Goal: Use online tool/utility: Utilize a website feature to perform a specific function

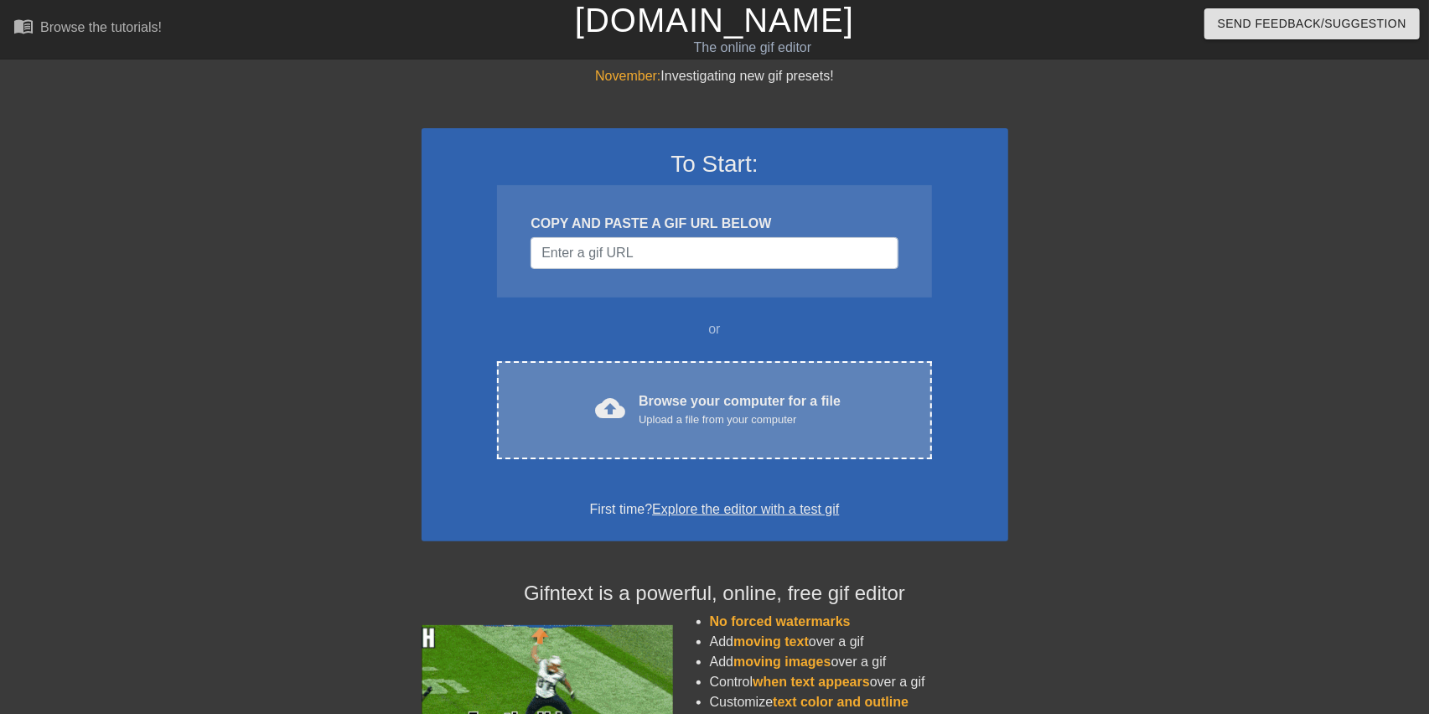
click at [606, 395] on span "cloud_upload" at bounding box center [610, 408] width 30 height 30
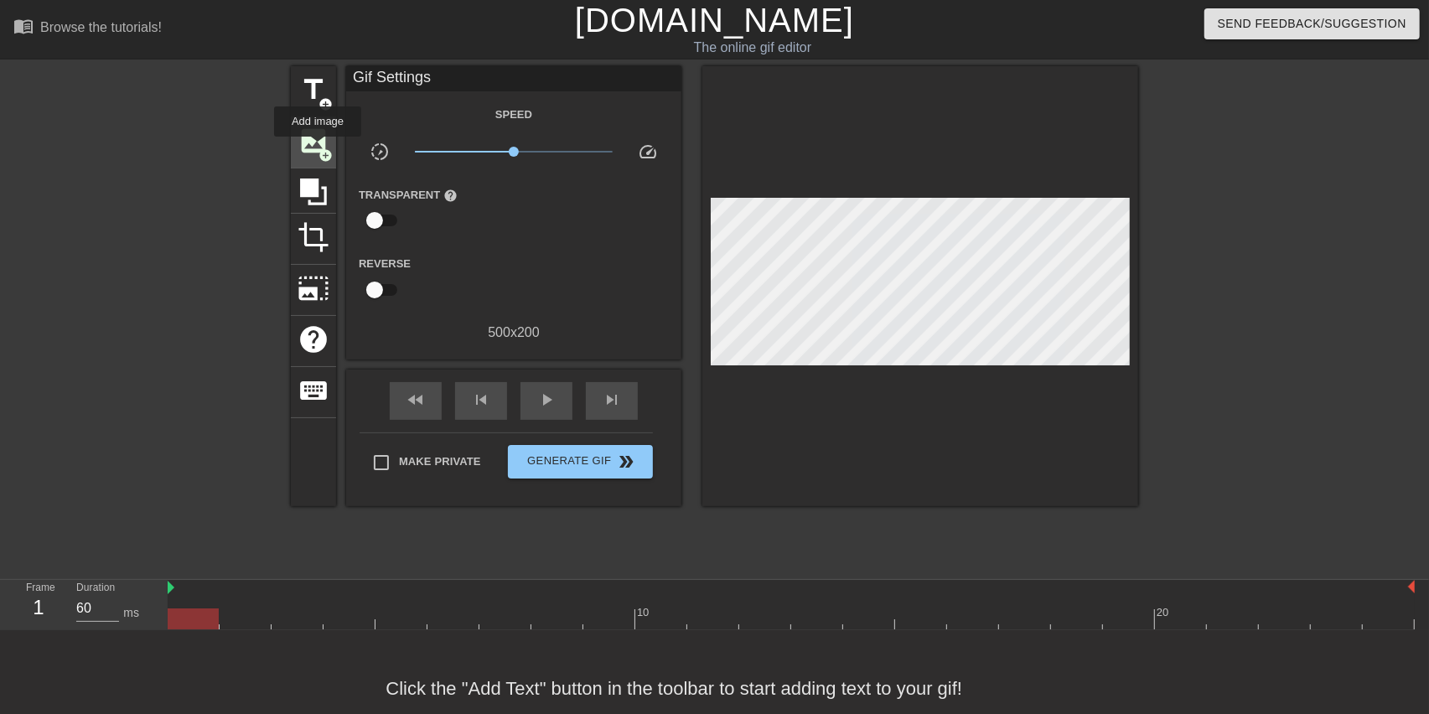
click at [318, 148] on span "image" at bounding box center [313, 141] width 32 height 32
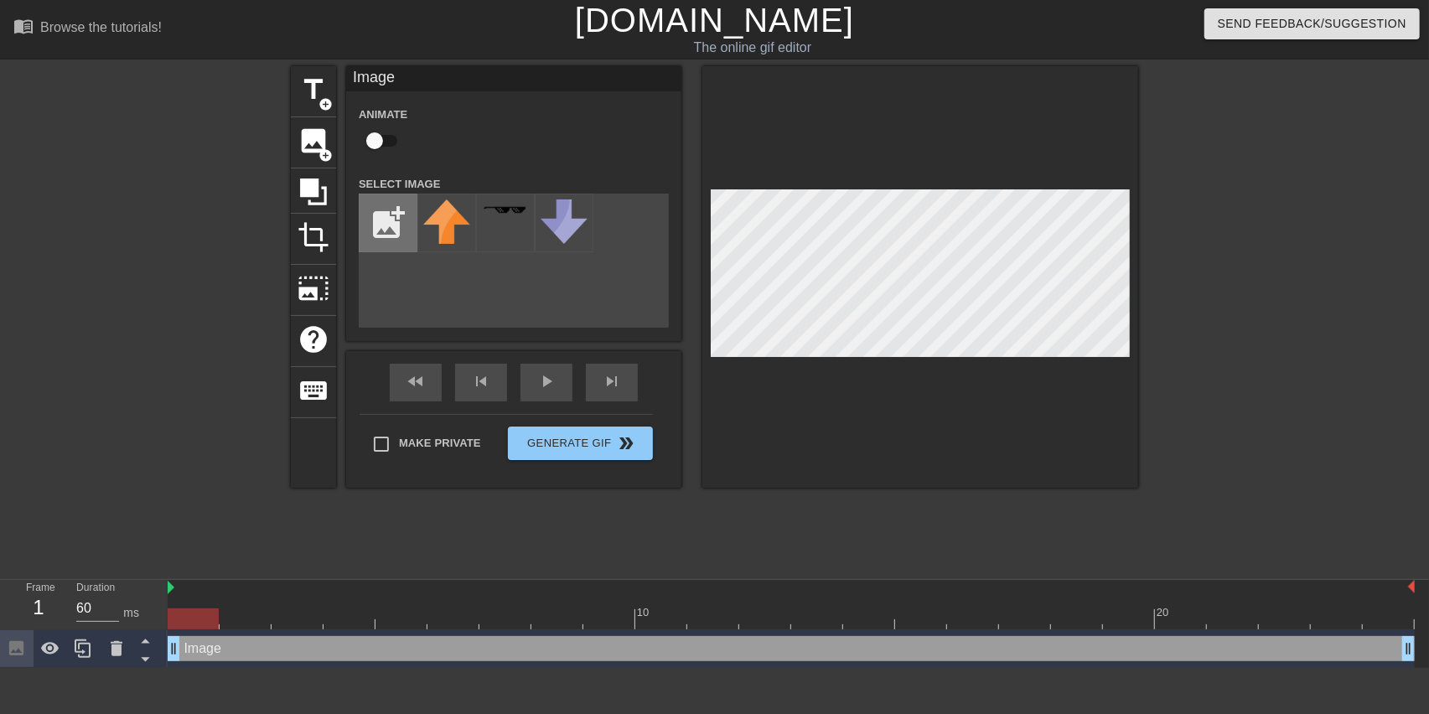
click at [393, 231] on input "file" at bounding box center [387, 222] width 57 height 57
type input "C:\fakepath\photocollage_202592924926126.jpg"
click at [364, 200] on div "title add_circle image add_circle crop photo_size_select_large help keyboard Im…" at bounding box center [714, 276] width 847 height 421
click at [444, 217] on img at bounding box center [446, 211] width 47 height 25
click at [866, 433] on div at bounding box center [920, 276] width 436 height 421
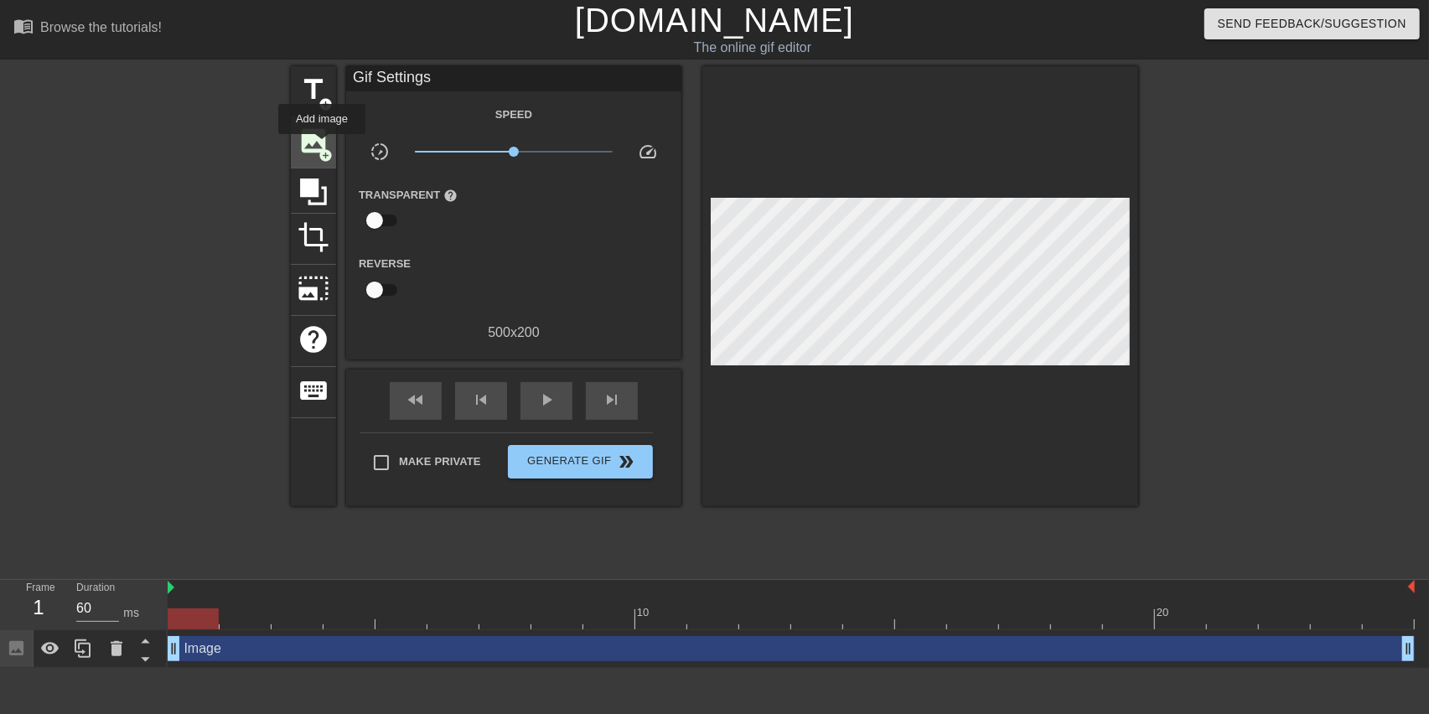
click at [322, 148] on span "add_circle" at bounding box center [325, 155] width 14 height 14
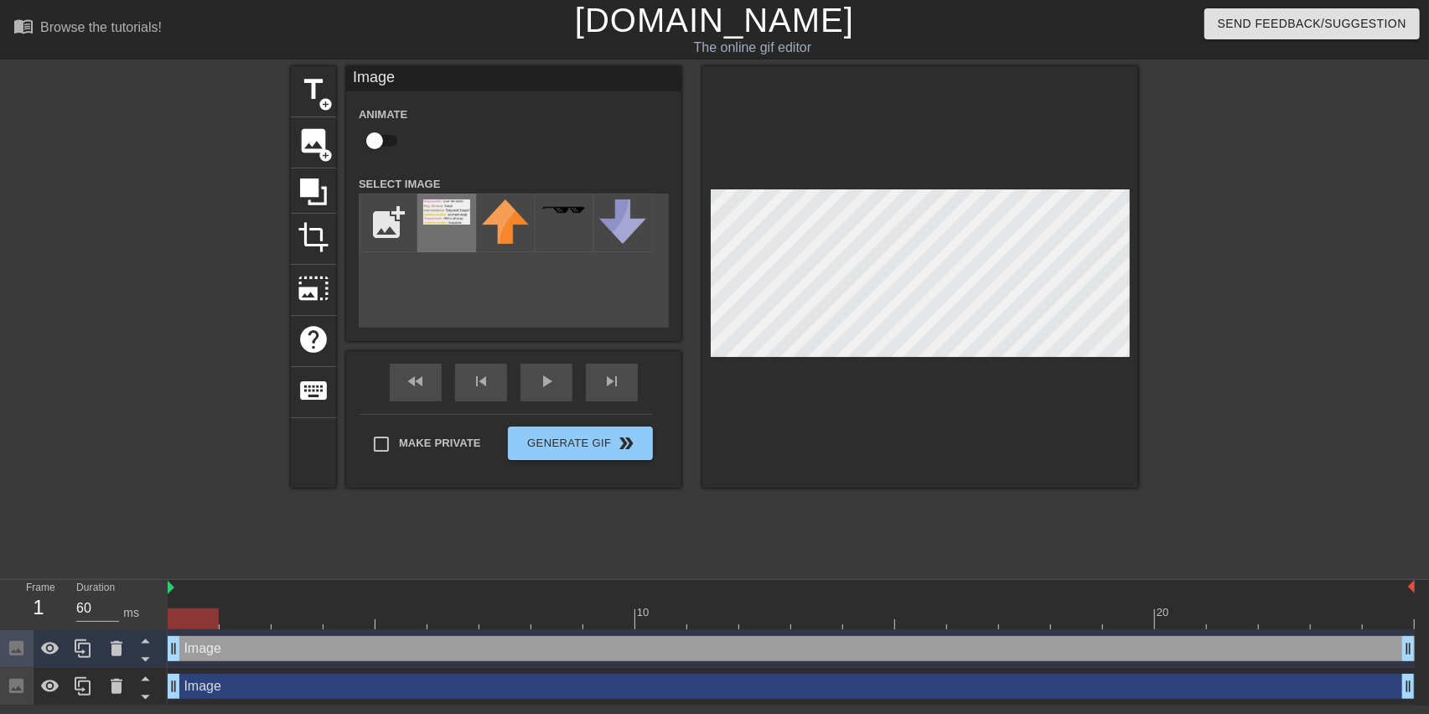
click at [447, 217] on img at bounding box center [446, 211] width 47 height 25
click at [1272, 423] on div at bounding box center [1283, 317] width 251 height 503
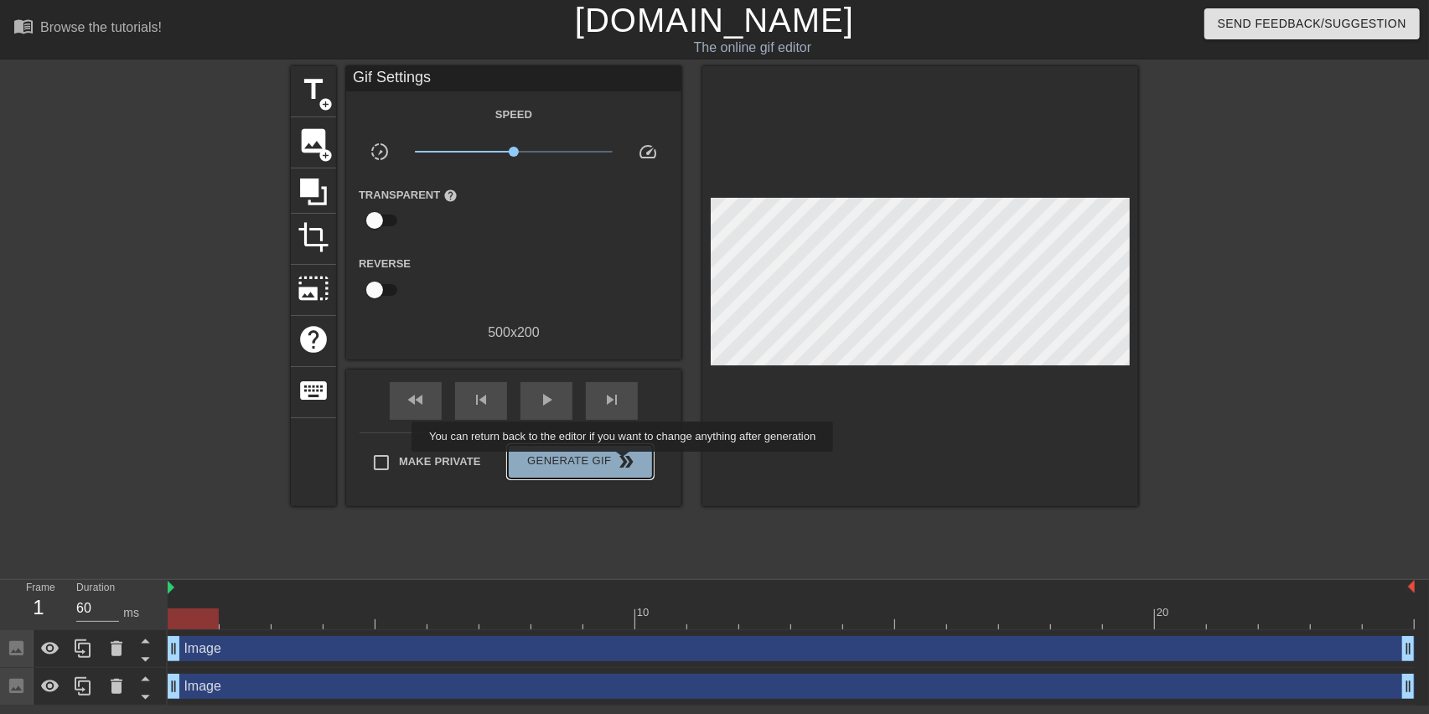
click at [624, 463] on span "double_arrow" at bounding box center [627, 462] width 20 height 20
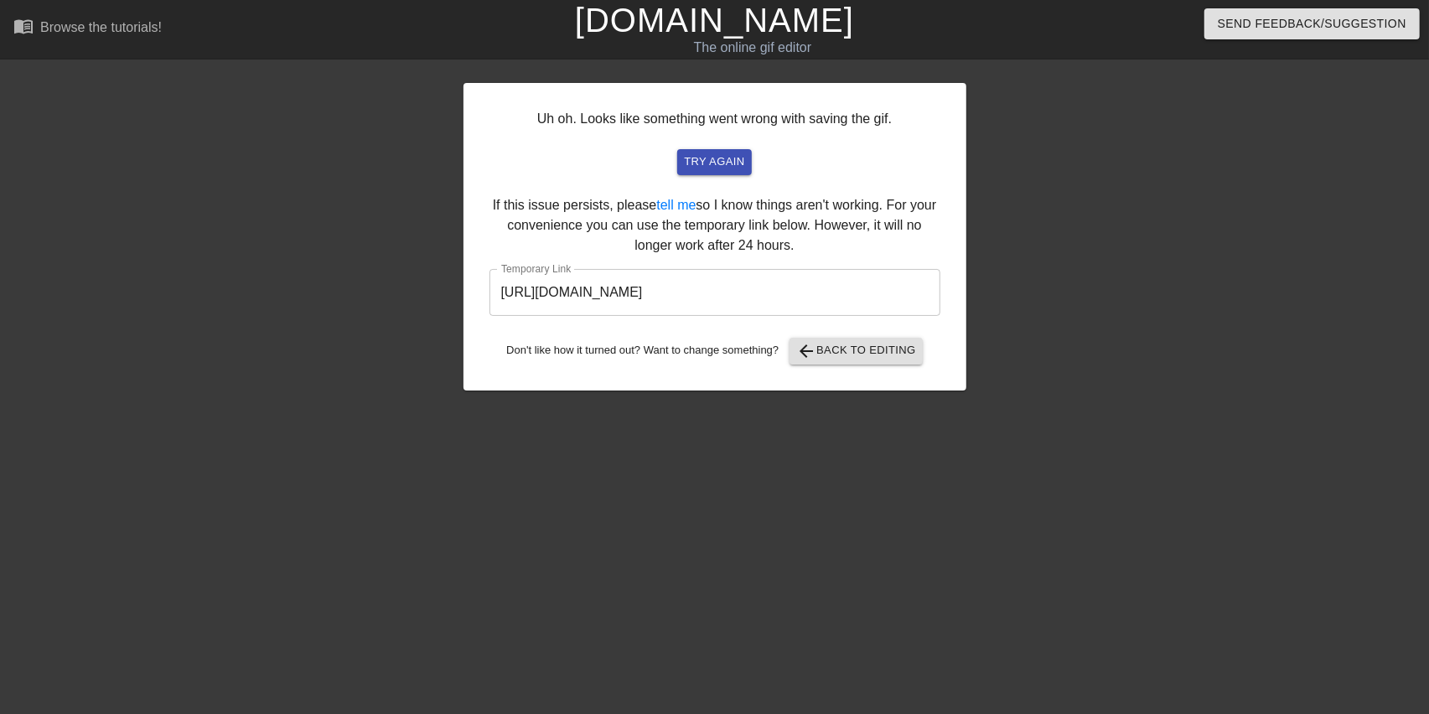
click at [757, 296] on input "[URL][DOMAIN_NAME]" at bounding box center [714, 292] width 451 height 47
click at [748, 296] on input "[URL][DOMAIN_NAME]" at bounding box center [714, 292] width 451 height 47
click at [750, 297] on input "[URL][DOMAIN_NAME]" at bounding box center [714, 292] width 451 height 47
